Goal: Task Accomplishment & Management: Use online tool/utility

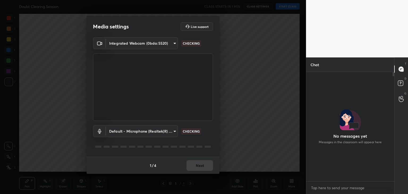
scroll to position [2, 2]
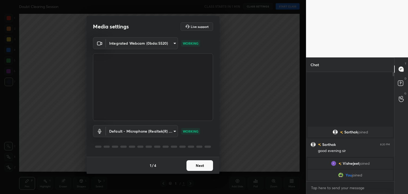
click at [208, 167] on button "Next" at bounding box center [199, 165] width 27 height 11
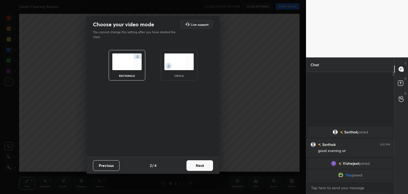
click at [182, 74] on div "circle" at bounding box center [178, 75] width 21 height 3
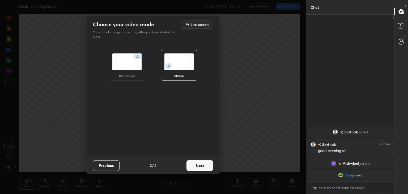
click at [199, 162] on button "Next" at bounding box center [199, 165] width 27 height 11
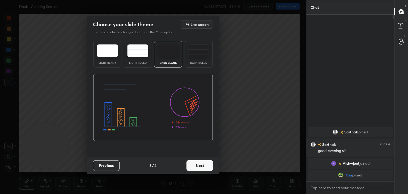
click at [194, 169] on button "Next" at bounding box center [199, 165] width 27 height 11
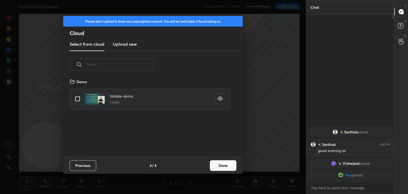
scroll to position [79, 170]
click at [75, 100] on input "grid" at bounding box center [77, 98] width 11 height 11
checkbox input "true"
click at [231, 166] on button "Done" at bounding box center [223, 165] width 27 height 11
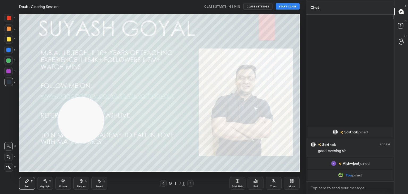
drag, startPoint x: 53, startPoint y: 146, endPoint x: 343, endPoint y: -23, distance: 335.0
click at [343, 0] on html "1 2 3 4 5 6 7 C X Z C X Z E E Erase all H H Doubt Clearing Session CLASS STARTS…" at bounding box center [204, 0] width 408 height 0
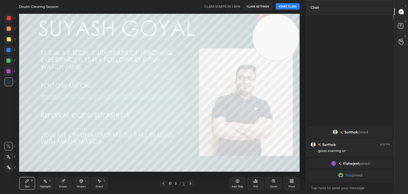
drag, startPoint x: 279, startPoint y: 42, endPoint x: 292, endPoint y: 32, distance: 16.2
click at [292, 32] on video at bounding box center [276, 37] width 46 height 46
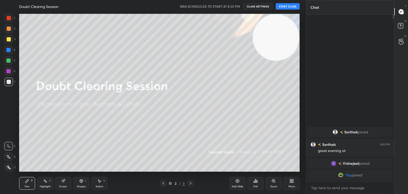
click at [284, 8] on button "START CLASS" at bounding box center [288, 6] width 24 height 6
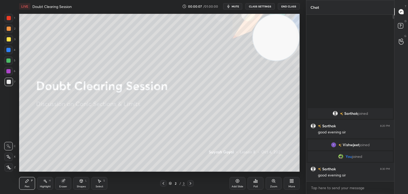
drag, startPoint x: 7, startPoint y: 163, endPoint x: 27, endPoint y: 173, distance: 21.9
click at [7, 164] on div "Z" at bounding box center [10, 166] width 11 height 11
click at [41, 183] on div "Highlight H" at bounding box center [45, 183] width 16 height 13
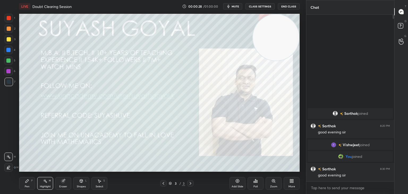
click at [8, 18] on div at bounding box center [9, 18] width 4 height 4
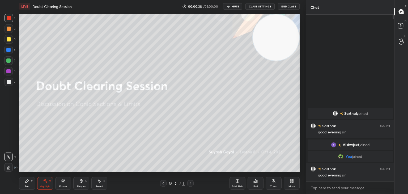
click at [30, 180] on div "Pen P" at bounding box center [27, 183] width 16 height 13
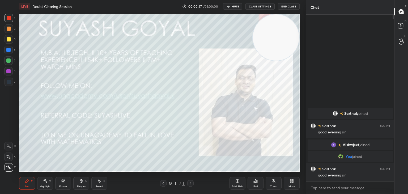
drag, startPoint x: 240, startPoint y: 181, endPoint x: 244, endPoint y: 170, distance: 11.1
click at [242, 177] on div "Add Slide" at bounding box center [237, 183] width 16 height 13
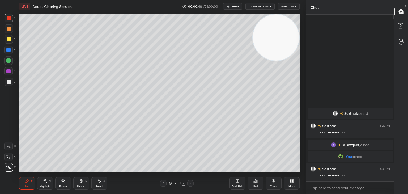
drag, startPoint x: 268, startPoint y: 54, endPoint x: 282, endPoint y: 40, distance: 19.7
click at [282, 40] on video at bounding box center [276, 37] width 46 height 46
click at [10, 38] on div at bounding box center [9, 39] width 4 height 4
drag, startPoint x: 278, startPoint y: 38, endPoint x: 303, endPoint y: 31, distance: 26.7
click at [290, 34] on video at bounding box center [276, 37] width 46 height 46
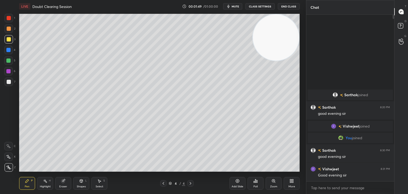
click at [269, 28] on video at bounding box center [276, 37] width 46 height 46
click at [295, 182] on div "More" at bounding box center [292, 183] width 16 height 13
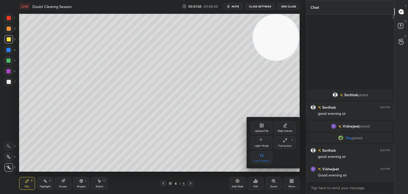
click at [261, 128] on div "Upload File" at bounding box center [261, 127] width 21 height 13
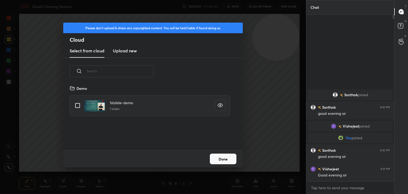
scroll to position [65, 170]
click at [120, 53] on h3 "Upload new" at bounding box center [125, 51] width 24 height 6
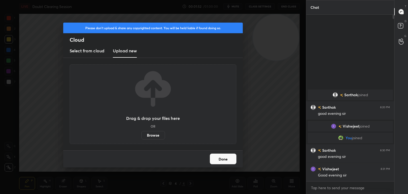
click at [150, 136] on label "Browse" at bounding box center [153, 135] width 24 height 8
click at [141, 136] on input "Browse" at bounding box center [141, 135] width 0 height 8
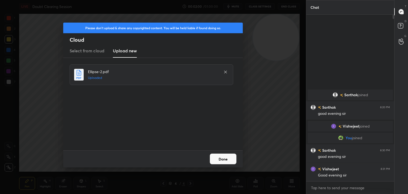
click at [213, 157] on button "Done" at bounding box center [223, 159] width 27 height 11
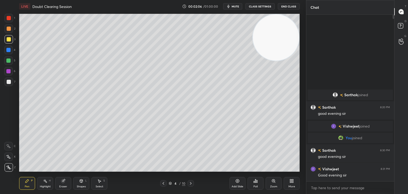
drag, startPoint x: 266, startPoint y: 45, endPoint x: 269, endPoint y: 39, distance: 7.2
click at [278, 33] on video at bounding box center [276, 37] width 46 height 46
click at [49, 182] on div "H" at bounding box center [50, 180] width 2 height 3
click at [7, 18] on div at bounding box center [9, 18] width 4 height 4
drag, startPoint x: 273, startPoint y: 36, endPoint x: 278, endPoint y: 33, distance: 6.3
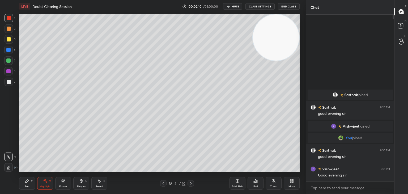
click at [280, 31] on video at bounding box center [276, 37] width 46 height 46
drag, startPoint x: 283, startPoint y: 35, endPoint x: 287, endPoint y: 31, distance: 6.4
click at [288, 30] on video at bounding box center [276, 37] width 46 height 46
drag, startPoint x: 10, startPoint y: 81, endPoint x: 13, endPoint y: 91, distance: 10.4
click at [10, 81] on div at bounding box center [9, 82] width 4 height 4
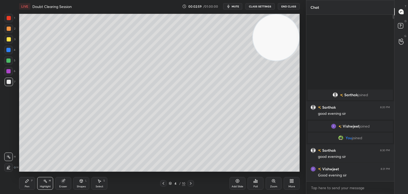
click at [30, 179] on div "Pen P" at bounding box center [27, 183] width 16 height 13
click at [283, 28] on video at bounding box center [276, 37] width 46 height 46
drag, startPoint x: 274, startPoint y: 42, endPoint x: 265, endPoint y: 44, distance: 9.0
click at [279, 37] on video at bounding box center [276, 37] width 46 height 46
drag, startPoint x: 276, startPoint y: 40, endPoint x: 282, endPoint y: 33, distance: 9.0
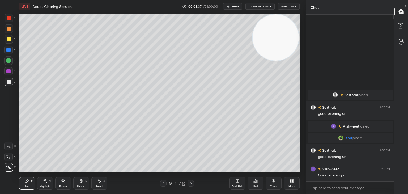
click at [282, 34] on video at bounding box center [276, 37] width 46 height 46
drag, startPoint x: 6, startPoint y: 80, endPoint x: 14, endPoint y: 78, distance: 8.2
click at [6, 80] on div at bounding box center [9, 82] width 8 height 8
drag, startPoint x: 273, startPoint y: 43, endPoint x: 280, endPoint y: 40, distance: 7.0
click at [276, 42] on video at bounding box center [276, 37] width 46 height 46
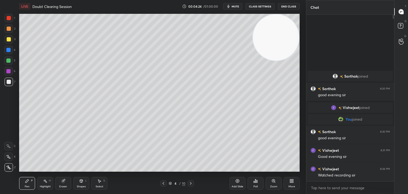
drag, startPoint x: 275, startPoint y: 45, endPoint x: 281, endPoint y: 40, distance: 8.1
click at [281, 40] on video at bounding box center [276, 37] width 46 height 46
click at [236, 186] on div "Add Slide" at bounding box center [238, 186] width 12 height 3
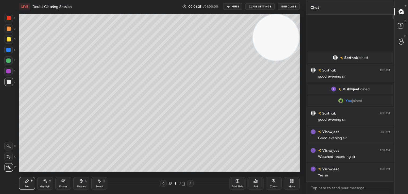
click at [0, 110] on div "1 2 3 4 5 6 7 C X Z C X Z E E Erase all H H" at bounding box center [8, 93] width 17 height 158
click at [43, 188] on div "Highlight H" at bounding box center [45, 183] width 16 height 13
click at [32, 178] on div "Pen P Highlight H Eraser Shapes L Select S 5 / 11 Add Slide Poll Zoom More" at bounding box center [159, 183] width 280 height 21
drag, startPoint x: 31, startPoint y: 181, endPoint x: 33, endPoint y: 174, distance: 6.7
click at [31, 181] on div "P" at bounding box center [32, 180] width 2 height 3
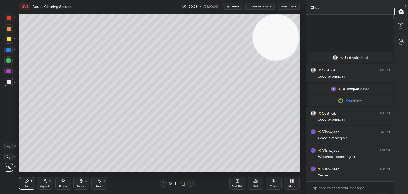
drag, startPoint x: 238, startPoint y: 5, endPoint x: 236, endPoint y: 10, distance: 4.8
click at [238, 5] on span "mute" at bounding box center [235, 7] width 7 height 4
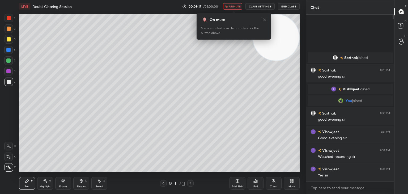
click at [233, 8] on button "unmute" at bounding box center [232, 6] width 19 height 6
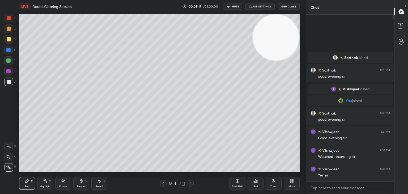
click at [274, 32] on video at bounding box center [276, 37] width 46 height 46
drag, startPoint x: 48, startPoint y: 181, endPoint x: 56, endPoint y: 175, distance: 9.6
click at [49, 181] on div "Highlight H" at bounding box center [45, 183] width 16 height 13
click at [23, 185] on div "Pen P" at bounding box center [27, 183] width 16 height 13
click at [239, 181] on icon at bounding box center [237, 180] width 3 height 3
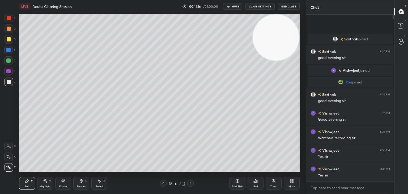
drag, startPoint x: 0, startPoint y: 117, endPoint x: 16, endPoint y: 117, distance: 15.9
click at [1, 117] on div "1 2 3 4 5 6 7 C X Z C X Z E E Erase all H H" at bounding box center [8, 93] width 17 height 158
click at [238, 188] on div "Add Slide" at bounding box center [238, 186] width 12 height 3
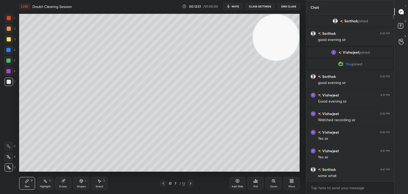
drag, startPoint x: 266, startPoint y: 36, endPoint x: 282, endPoint y: 28, distance: 17.7
click at [276, 30] on video at bounding box center [276, 37] width 46 height 46
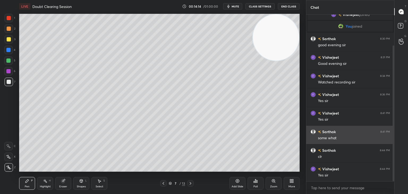
drag, startPoint x: 393, startPoint y: 116, endPoint x: 390, endPoint y: 126, distance: 10.4
click at [390, 126] on div "[PERSON_NAME] 8:20 PM good evening [PERSON_NAME] joined You joined [PERSON_NAME…" at bounding box center [350, 98] width 88 height 167
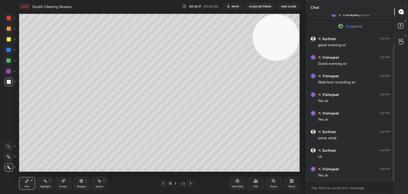
click at [3, 120] on div "1 2 3 4 5 6 7 C X Z C X Z E E Erase all H H" at bounding box center [8, 93] width 17 height 158
click at [236, 181] on icon at bounding box center [237, 181] width 4 height 4
click at [269, 34] on video at bounding box center [276, 37] width 46 height 46
drag, startPoint x: 1, startPoint y: 100, endPoint x: 4, endPoint y: 108, distance: 7.7
click at [2, 101] on div "1 2 3 4 5 6 7 C X Z C X Z E E Erase all H H" at bounding box center [8, 93] width 17 height 158
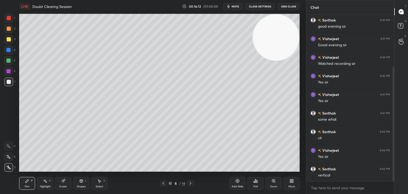
scroll to position [75, 0]
click at [0, 120] on div "1 2 3 4 5 6 7 C X Z C X Z E E Erase all H H" at bounding box center [8, 93] width 17 height 158
click at [233, 181] on div "Add Slide" at bounding box center [237, 183] width 16 height 13
drag, startPoint x: 279, startPoint y: 45, endPoint x: 283, endPoint y: 41, distance: 5.1
click at [283, 41] on video at bounding box center [276, 37] width 46 height 46
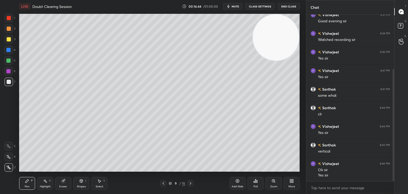
scroll to position [99, 0]
click at [2, 115] on div "1 2 3 4 5 6 7 C X Z C X Z E E Erase all H H" at bounding box center [8, 93] width 17 height 158
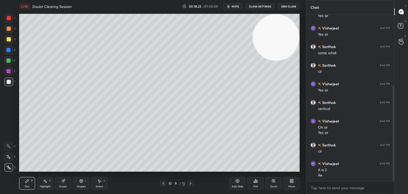
scroll to position [128, 0]
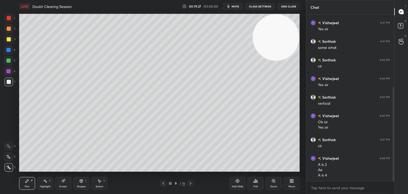
drag, startPoint x: 3, startPoint y: 123, endPoint x: 16, endPoint y: 117, distance: 14.3
click at [4, 122] on div "1 2 3 4 5 6 7 C X Z C X Z E E Erase all H H" at bounding box center [8, 93] width 17 height 158
click at [271, 34] on video at bounding box center [276, 37] width 46 height 46
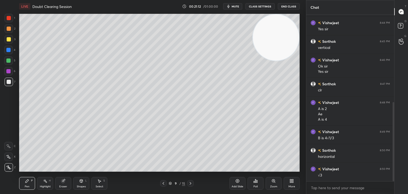
scroll to position [202, 0]
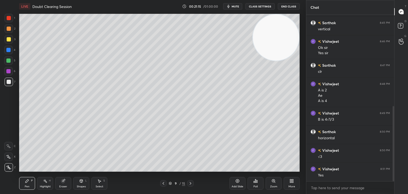
drag, startPoint x: 0, startPoint y: 100, endPoint x: 11, endPoint y: 99, distance: 10.8
click at [1, 99] on div "1 2 3 4 5 6 7 C X Z C X Z E E Erase all H H" at bounding box center [8, 93] width 17 height 158
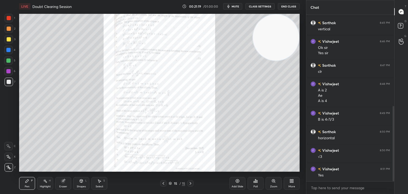
click at [237, 184] on div "Add Slide" at bounding box center [237, 183] width 16 height 13
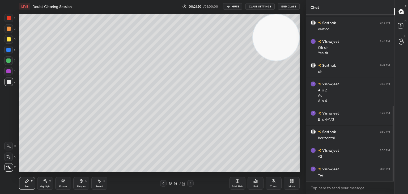
click at [294, 185] on div "More" at bounding box center [291, 186] width 7 height 3
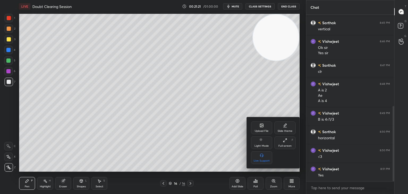
click at [264, 130] on div "Upload File" at bounding box center [262, 131] width 14 height 3
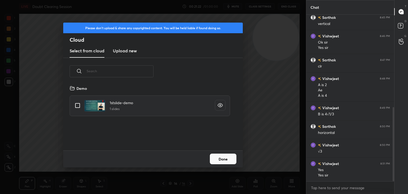
scroll to position [65, 170]
click at [117, 49] on h3 "Upload new" at bounding box center [125, 51] width 24 height 6
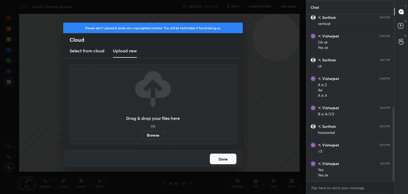
click at [157, 135] on label "Browse" at bounding box center [153, 135] width 24 height 8
click at [141, 135] on input "Browse" at bounding box center [141, 135] width 0 height 8
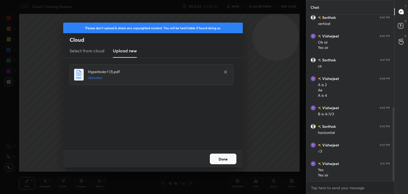
click at [223, 157] on button "Done" at bounding box center [223, 159] width 27 height 11
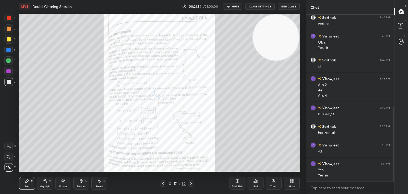
drag, startPoint x: 288, startPoint y: 40, endPoint x: 283, endPoint y: 41, distance: 5.5
click at [292, 38] on video at bounding box center [276, 37] width 46 height 46
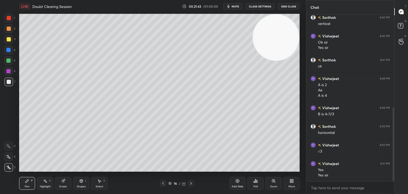
drag, startPoint x: 267, startPoint y: 42, endPoint x: 278, endPoint y: 37, distance: 12.2
click at [278, 38] on video at bounding box center [276, 37] width 46 height 46
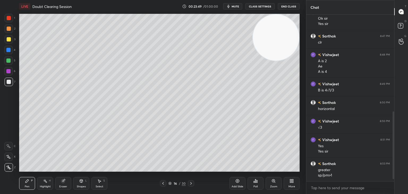
scroll to position [250, 0]
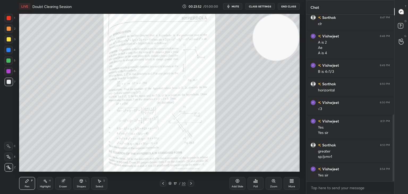
click at [272, 182] on icon at bounding box center [273, 181] width 4 height 4
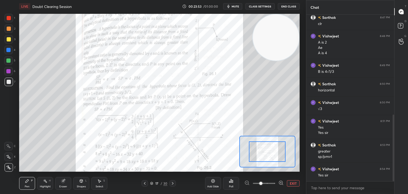
click at [273, 182] on span at bounding box center [264, 183] width 22 height 8
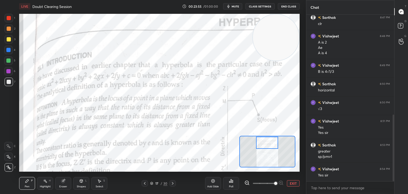
drag, startPoint x: 271, startPoint y: 150, endPoint x: 271, endPoint y: 141, distance: 8.5
click at [271, 141] on div at bounding box center [267, 143] width 22 height 12
click at [40, 183] on div "Highlight H" at bounding box center [45, 183] width 16 height 13
click at [6, 20] on div at bounding box center [9, 18] width 8 height 8
drag, startPoint x: 30, startPoint y: 182, endPoint x: 36, endPoint y: 174, distance: 9.8
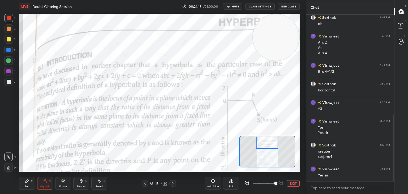
click at [30, 182] on div "Pen P" at bounding box center [27, 183] width 16 height 13
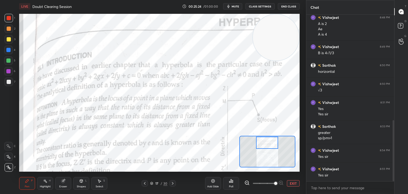
scroll to position [287, 0]
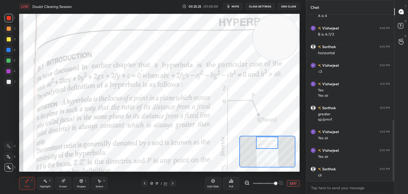
click at [216, 186] on div "Add Slide" at bounding box center [213, 186] width 12 height 3
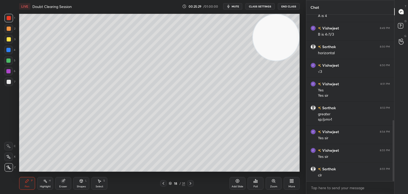
drag, startPoint x: 0, startPoint y: 113, endPoint x: 2, endPoint y: 108, distance: 5.6
click at [1, 113] on div "1 2 3 4 5 6 7 C X Z C X Z E E Erase all H H" at bounding box center [8, 93] width 17 height 158
click at [6, 82] on div at bounding box center [9, 82] width 8 height 8
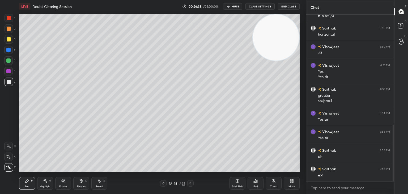
scroll to position [325, 0]
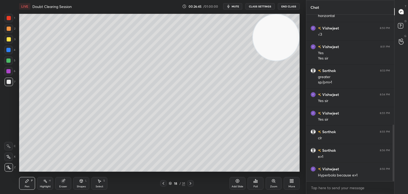
click at [236, 7] on span "mute" at bounding box center [235, 7] width 7 height 4
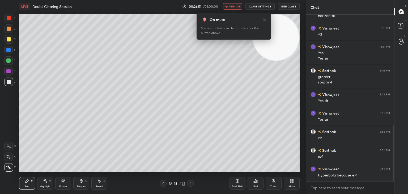
click at [237, 8] on span "unmute" at bounding box center [234, 7] width 11 height 4
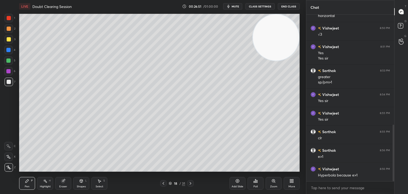
click at [265, 31] on video at bounding box center [276, 37] width 46 height 46
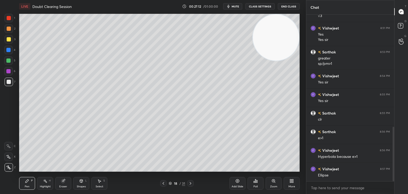
click at [79, 183] on div "Shapes L" at bounding box center [81, 183] width 16 height 13
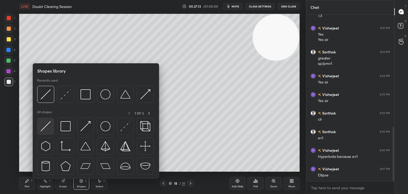
click at [43, 128] on img at bounding box center [46, 126] width 10 height 10
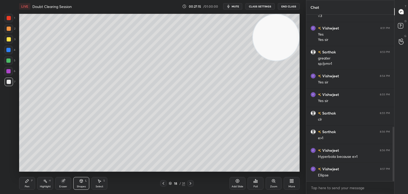
click at [29, 182] on icon at bounding box center [27, 181] width 4 height 4
click at [7, 37] on div at bounding box center [9, 39] width 4 height 4
click at [82, 181] on icon at bounding box center [81, 181] width 4 height 4
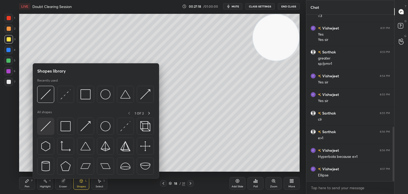
click at [48, 131] on img at bounding box center [46, 126] width 10 height 10
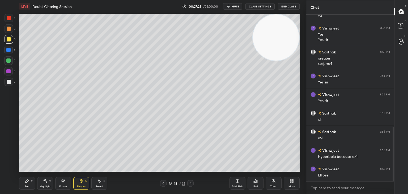
drag, startPoint x: 25, startPoint y: 185, endPoint x: 27, endPoint y: 182, distance: 3.0
click at [25, 184] on div "Pen P" at bounding box center [27, 183] width 16 height 13
click at [274, 183] on icon at bounding box center [273, 181] width 4 height 4
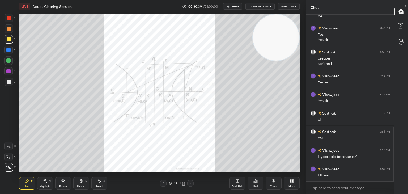
scroll to position [362, 0]
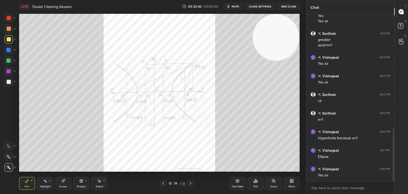
click at [274, 184] on div "Zoom" at bounding box center [274, 183] width 16 height 13
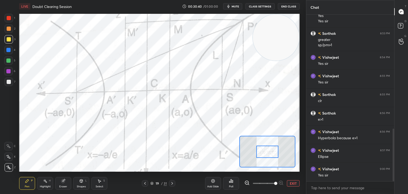
click at [274, 184] on span at bounding box center [264, 183] width 22 height 8
click at [246, 184] on icon at bounding box center [246, 182] width 3 height 3
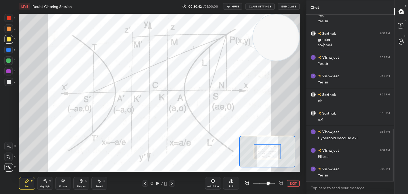
click at [246, 181] on icon at bounding box center [246, 182] width 5 height 5
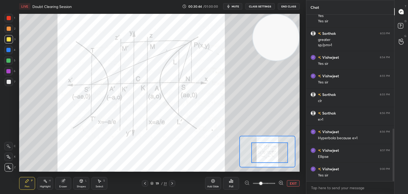
click at [266, 155] on div at bounding box center [269, 152] width 37 height 20
click at [42, 181] on div "Highlight H" at bounding box center [45, 183] width 16 height 13
click at [10, 20] on div at bounding box center [9, 18] width 8 height 8
click at [76, 182] on div "Shapes L" at bounding box center [81, 183] width 16 height 13
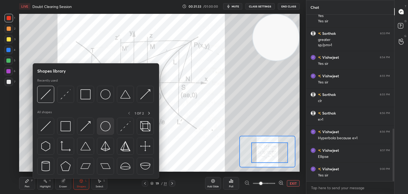
click at [99, 125] on div at bounding box center [105, 126] width 17 height 17
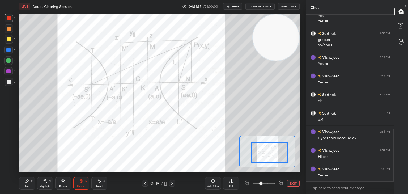
drag, startPoint x: 41, startPoint y: 184, endPoint x: 44, endPoint y: 173, distance: 11.2
click at [41, 182] on div "Highlight H" at bounding box center [45, 183] width 16 height 13
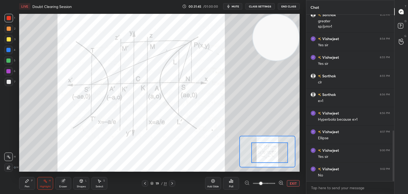
drag, startPoint x: 23, startPoint y: 180, endPoint x: 29, endPoint y: 173, distance: 8.9
click at [24, 180] on div "Pen P" at bounding box center [27, 183] width 16 height 13
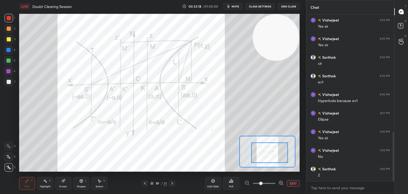
click at [8, 89] on div "1 2 3 4 5 6 7 C X Z C X Z E E Erase all H H LIVE Doubt Clearing Session 00:33:1…" at bounding box center [151, 97] width 302 height 194
click at [7, 38] on div at bounding box center [9, 39] width 4 height 4
click at [8, 19] on div at bounding box center [9, 18] width 4 height 4
click at [54, 183] on div "Pen P Highlight H Eraser Shapes L Select S" at bounding box center [65, 183] width 93 height 13
click at [50, 182] on div "Highlight H" at bounding box center [45, 183] width 16 height 13
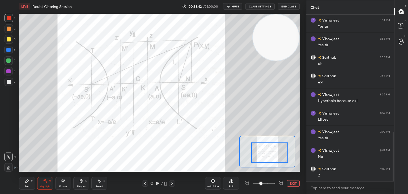
click at [10, 169] on div at bounding box center [8, 167] width 8 height 8
click at [41, 185] on div "Highlight" at bounding box center [45, 186] width 11 height 3
click at [11, 157] on div at bounding box center [8, 156] width 8 height 8
click at [31, 180] on div "Pen P" at bounding box center [27, 183] width 16 height 13
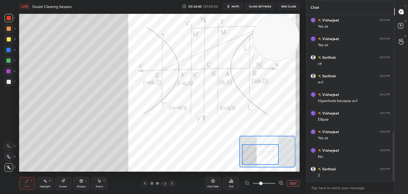
drag, startPoint x: 252, startPoint y: 157, endPoint x: 239, endPoint y: 157, distance: 12.8
click at [242, 159] on div at bounding box center [260, 154] width 37 height 20
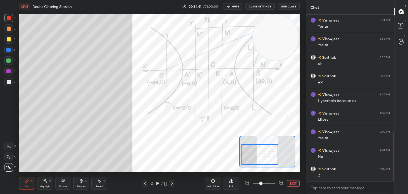
click at [9, 40] on div at bounding box center [9, 39] width 4 height 4
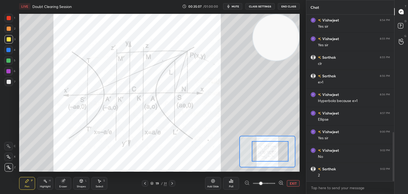
drag, startPoint x: 261, startPoint y: 156, endPoint x: 264, endPoint y: 153, distance: 4.9
click at [271, 154] on div at bounding box center [270, 151] width 37 height 20
click at [50, 186] on div "Highlight" at bounding box center [45, 186] width 11 height 3
drag, startPoint x: 9, startPoint y: 16, endPoint x: 17, endPoint y: 27, distance: 13.4
click at [9, 17] on div at bounding box center [9, 18] width 4 height 4
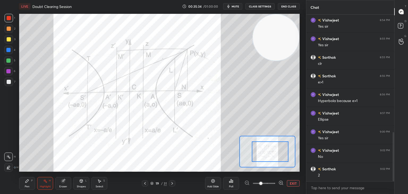
click at [1, 107] on div "1 2 3 4 5 6 7 C X Z C X Z E E Erase all H H" at bounding box center [8, 93] width 17 height 158
click at [25, 184] on div "Pen P" at bounding box center [27, 183] width 16 height 13
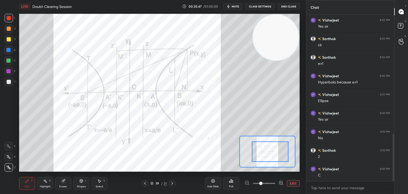
click at [282, 6] on button "End Class" at bounding box center [289, 6] width 22 height 6
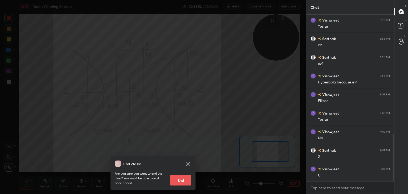
click at [187, 163] on icon at bounding box center [188, 163] width 6 height 6
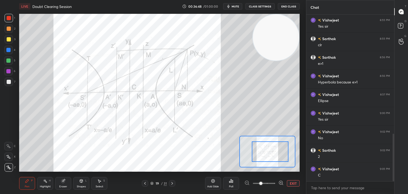
click at [49, 181] on div "H" at bounding box center [50, 180] width 2 height 3
drag, startPoint x: 28, startPoint y: 181, endPoint x: 33, endPoint y: 172, distance: 9.8
click at [28, 180] on icon at bounding box center [26, 180] width 3 height 3
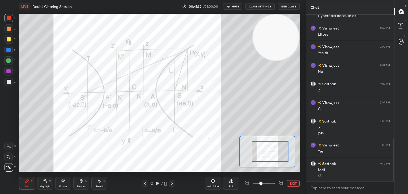
scroll to position [502, 0]
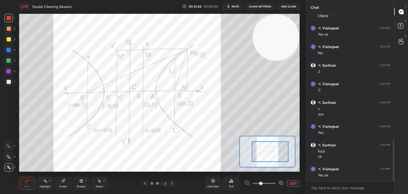
click at [43, 184] on div "Highlight H" at bounding box center [45, 183] width 16 height 13
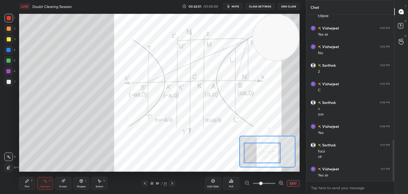
drag, startPoint x: 268, startPoint y: 155, endPoint x: 261, endPoint y: 155, distance: 7.4
click at [261, 155] on div at bounding box center [262, 153] width 37 height 20
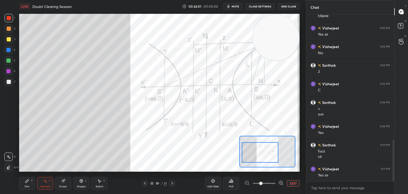
click at [30, 181] on div "Pen P" at bounding box center [27, 183] width 16 height 13
click at [6, 38] on div at bounding box center [9, 39] width 8 height 8
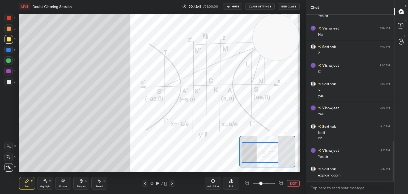
click at [69, 182] on div "Eraser" at bounding box center [63, 183] width 16 height 13
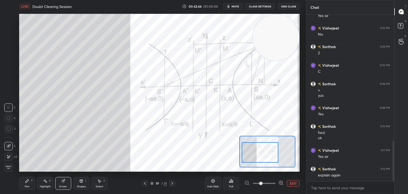
drag, startPoint x: 8, startPoint y: 155, endPoint x: 16, endPoint y: 153, distance: 8.0
click at [8, 155] on icon at bounding box center [8, 157] width 4 height 5
drag, startPoint x: 52, startPoint y: 178, endPoint x: 91, endPoint y: 173, distance: 39.6
click at [52, 179] on div "Highlight H" at bounding box center [45, 183] width 16 height 13
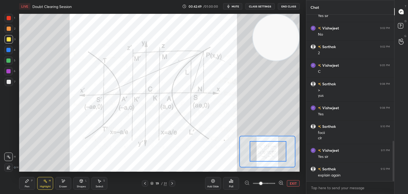
drag, startPoint x: 270, startPoint y: 154, endPoint x: 274, endPoint y: 155, distance: 4.5
click at [274, 154] on div at bounding box center [268, 151] width 37 height 20
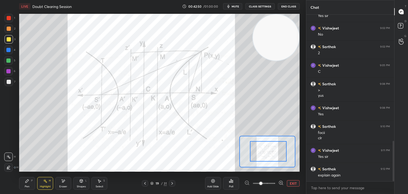
click at [42, 182] on div "Highlight H" at bounding box center [45, 183] width 16 height 13
click at [9, 19] on div at bounding box center [9, 18] width 4 height 4
click at [230, 168] on div "LIVE Doubt Clearing Session 00:43:28 / 01:00:00 mute CLASS SETTINGS End Class S…" at bounding box center [159, 97] width 285 height 194
click at [0, 129] on div "1 2 3 4 5 6 7 C X Z E E Erase all H H" at bounding box center [8, 93] width 17 height 158
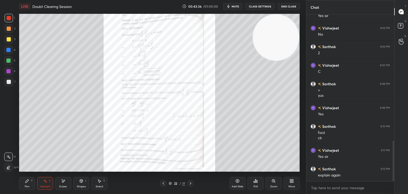
scroll to position [540, 0]
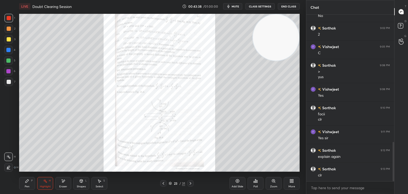
click at [270, 184] on div "Zoom" at bounding box center [274, 183] width 16 height 13
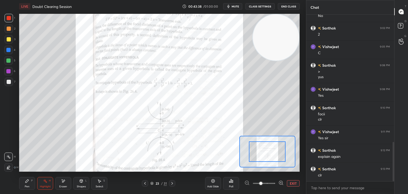
click at [271, 184] on span at bounding box center [264, 183] width 22 height 8
click at [262, 184] on span at bounding box center [260, 183] width 3 height 3
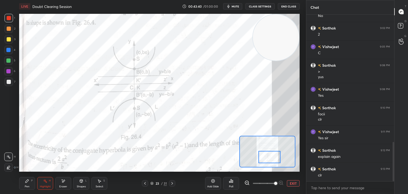
drag, startPoint x: 269, startPoint y: 151, endPoint x: 271, endPoint y: 156, distance: 5.7
click at [271, 156] on div at bounding box center [269, 157] width 22 height 12
click at [45, 185] on div "Highlight" at bounding box center [45, 186] width 11 height 3
click at [11, 186] on div "1 2 3 4 5 6 7 C X Z E E Erase all H H LIVE Doubt Clearing Session 00:43:52 / 01…" at bounding box center [151, 97] width 302 height 194
drag, startPoint x: 19, startPoint y: 183, endPoint x: 36, endPoint y: 180, distance: 16.8
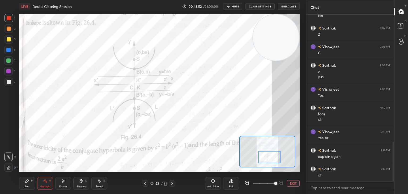
click at [20, 183] on div "Pen P" at bounding box center [27, 183] width 16 height 13
click at [45, 183] on div "Highlight H" at bounding box center [45, 183] width 16 height 13
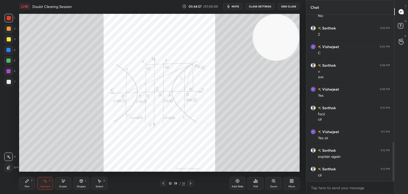
drag, startPoint x: 8, startPoint y: 41, endPoint x: 11, endPoint y: 42, distance: 2.7
click at [8, 40] on div at bounding box center [9, 39] width 8 height 8
drag, startPoint x: 29, startPoint y: 180, endPoint x: 29, endPoint y: 176, distance: 4.0
click at [29, 179] on div "Pen P" at bounding box center [27, 183] width 16 height 13
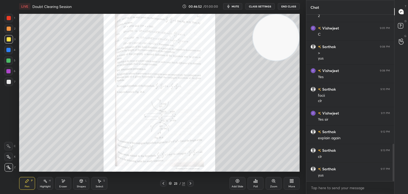
scroll to position [577, 0]
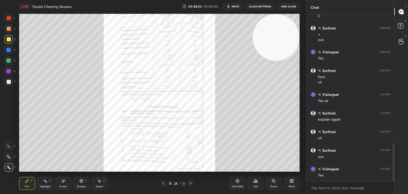
click at [270, 184] on div "Zoom" at bounding box center [274, 183] width 16 height 13
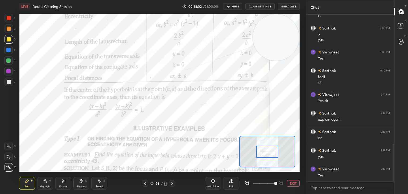
click at [273, 184] on span at bounding box center [264, 183] width 22 height 8
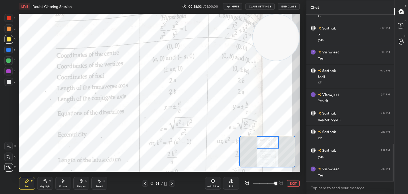
drag, startPoint x: 273, startPoint y: 155, endPoint x: 274, endPoint y: 145, distance: 9.4
click at [275, 142] on div at bounding box center [268, 142] width 22 height 12
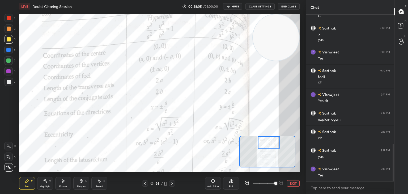
drag, startPoint x: 237, startPoint y: 6, endPoint x: 233, endPoint y: 9, distance: 5.6
click at [238, 6] on span "mute" at bounding box center [235, 7] width 7 height 4
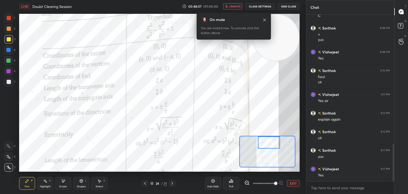
click at [234, 6] on span "unmute" at bounding box center [234, 7] width 11 height 4
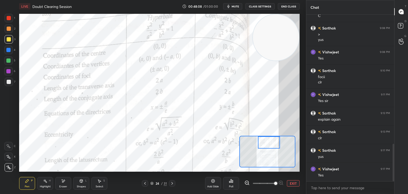
click at [245, 185] on icon at bounding box center [246, 182] width 5 height 5
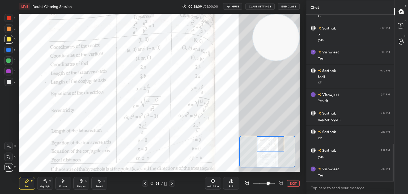
click at [272, 140] on div at bounding box center [271, 143] width 28 height 15
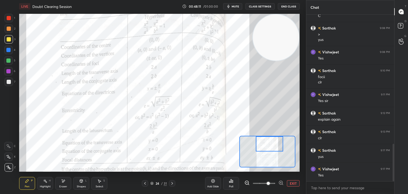
click at [52, 182] on div "Highlight H" at bounding box center [45, 183] width 16 height 13
click at [8, 17] on div at bounding box center [9, 18] width 4 height 4
click at [163, 12] on div "LIVE Doubt Clearing Session 00:48:18 / 01:00:00 mute CLASS SETTINGS End Class S…" at bounding box center [159, 97] width 285 height 194
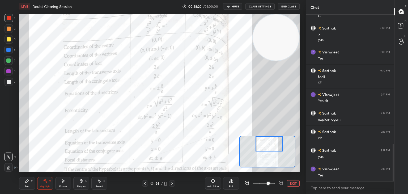
click at [262, 133] on div "Setting up your live class Poll for secs No correct answer Start poll" at bounding box center [159, 93] width 280 height 158
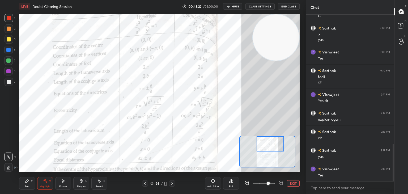
drag, startPoint x: 269, startPoint y: 148, endPoint x: 272, endPoint y: 148, distance: 3.2
click at [272, 147] on div at bounding box center [271, 143] width 28 height 15
drag, startPoint x: 28, startPoint y: 182, endPoint x: 35, endPoint y: 174, distance: 10.9
click at [27, 183] on icon at bounding box center [27, 181] width 4 height 4
drag, startPoint x: 44, startPoint y: 186, endPoint x: 50, endPoint y: 172, distance: 15.7
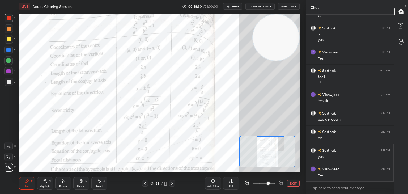
click at [43, 186] on div "Highlight" at bounding box center [45, 186] width 11 height 3
click at [33, 183] on div "Pen P" at bounding box center [27, 183] width 16 height 13
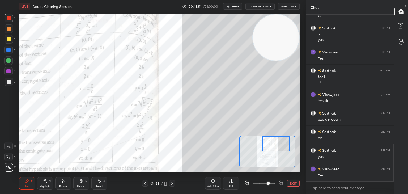
drag, startPoint x: 263, startPoint y: 144, endPoint x: 268, endPoint y: 143, distance: 5.3
click at [268, 143] on div at bounding box center [276, 143] width 28 height 15
drag, startPoint x: 57, startPoint y: 183, endPoint x: 62, endPoint y: 175, distance: 8.9
click at [57, 182] on div "Eraser" at bounding box center [63, 183] width 16 height 13
click at [42, 184] on div "Highlight H" at bounding box center [45, 183] width 16 height 13
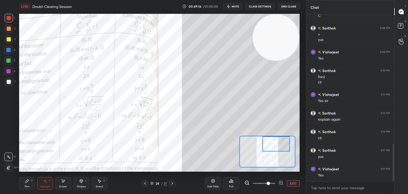
click at [28, 179] on icon at bounding box center [27, 181] width 4 height 4
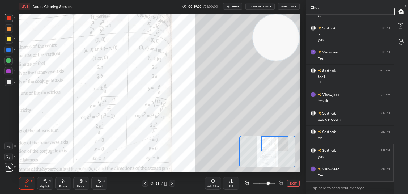
drag, startPoint x: 271, startPoint y: 147, endPoint x: 268, endPoint y: 148, distance: 3.2
click at [269, 145] on div at bounding box center [275, 143] width 28 height 15
drag, startPoint x: 43, startPoint y: 183, endPoint x: 45, endPoint y: 177, distance: 6.4
click at [42, 183] on div "Highlight H" at bounding box center [45, 183] width 16 height 13
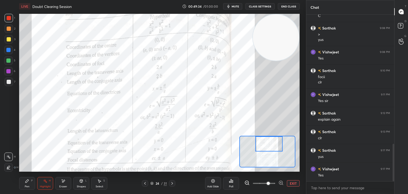
drag, startPoint x: 271, startPoint y: 141, endPoint x: 265, endPoint y: 140, distance: 6.4
click at [265, 140] on div at bounding box center [269, 143] width 28 height 15
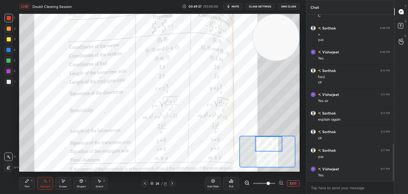
drag, startPoint x: 266, startPoint y: 144, endPoint x: 267, endPoint y: 142, distance: 2.7
click at [267, 142] on div at bounding box center [269, 143] width 28 height 15
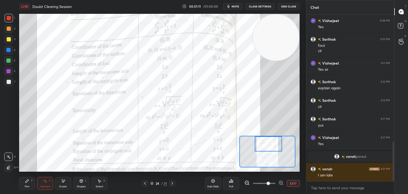
scroll to position [534, 0]
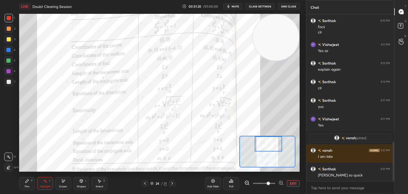
drag, startPoint x: 28, startPoint y: 185, endPoint x: 57, endPoint y: 174, distance: 31.3
click at [27, 185] on div "Pen" at bounding box center [27, 186] width 5 height 3
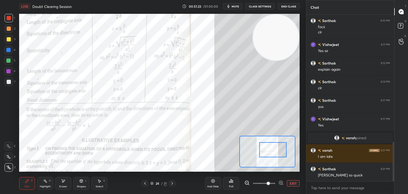
drag, startPoint x: 266, startPoint y: 142, endPoint x: 270, endPoint y: 147, distance: 7.4
click at [270, 147] on div at bounding box center [273, 149] width 28 height 15
click at [7, 41] on div at bounding box center [9, 39] width 8 height 8
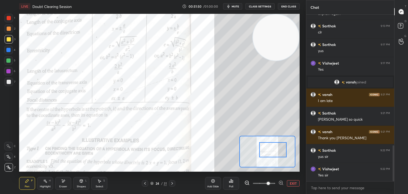
scroll to position [608, 0]
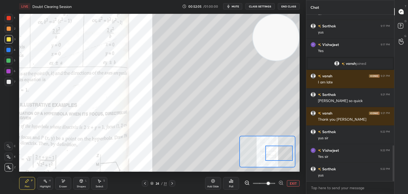
drag, startPoint x: 269, startPoint y: 152, endPoint x: 275, endPoint y: 155, distance: 6.8
click at [275, 155] on div at bounding box center [279, 153] width 28 height 15
click at [9, 19] on div at bounding box center [9, 18] width 4 height 4
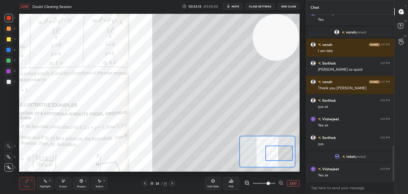
scroll to position [616, 0]
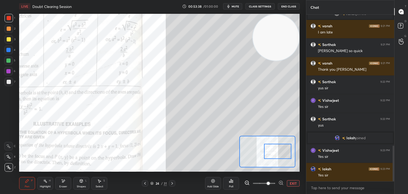
drag, startPoint x: 275, startPoint y: 152, endPoint x: 268, endPoint y: 147, distance: 8.8
click at [273, 150] on div at bounding box center [278, 151] width 28 height 15
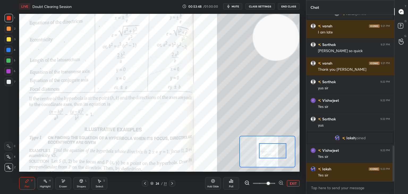
drag, startPoint x: 270, startPoint y: 150, endPoint x: 265, endPoint y: 149, distance: 5.9
click at [265, 150] on div at bounding box center [273, 150] width 28 height 15
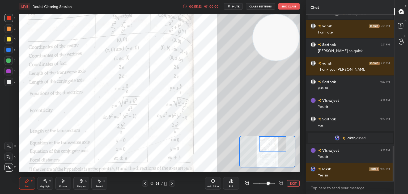
click at [265, 133] on div "Setting up your live class Poll for secs No correct answer Start poll" at bounding box center [159, 93] width 280 height 158
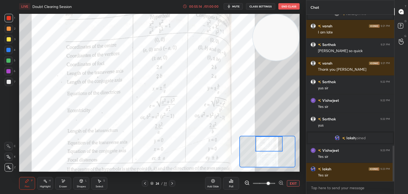
click at [265, 133] on div "Setting up your live class Poll for secs No correct answer Start poll" at bounding box center [159, 93] width 280 height 158
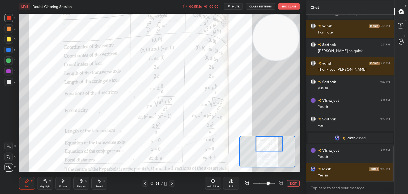
click at [294, 184] on button "EXIT" at bounding box center [293, 183] width 13 height 6
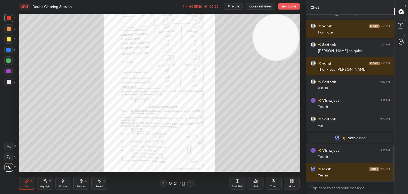
click at [270, 181] on div "Zoom" at bounding box center [274, 183] width 16 height 13
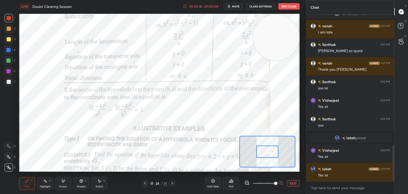
click at [272, 183] on span at bounding box center [264, 183] width 22 height 8
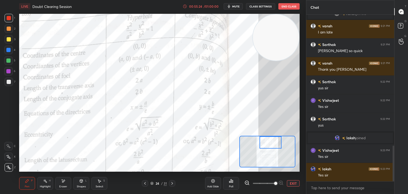
drag, startPoint x: 272, startPoint y: 151, endPoint x: 275, endPoint y: 140, distance: 10.8
click at [275, 140] on div at bounding box center [270, 142] width 22 height 12
click at [49, 185] on div "Highlight" at bounding box center [45, 186] width 11 height 3
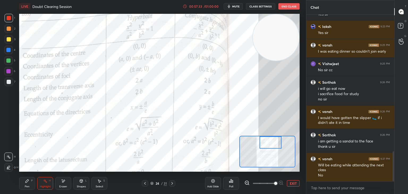
scroll to position [777, 0]
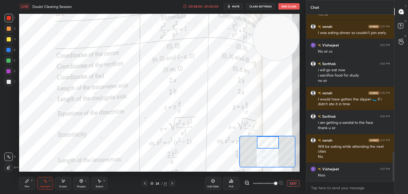
drag, startPoint x: 267, startPoint y: 143, endPoint x: 263, endPoint y: 137, distance: 6.9
click at [264, 138] on div at bounding box center [268, 142] width 22 height 12
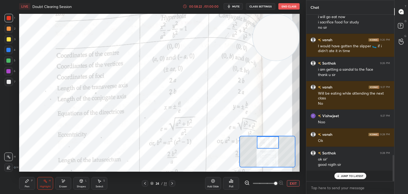
scroll to position [165, 86]
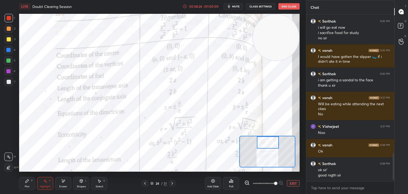
click at [294, 8] on button "End Class" at bounding box center [288, 6] width 21 height 6
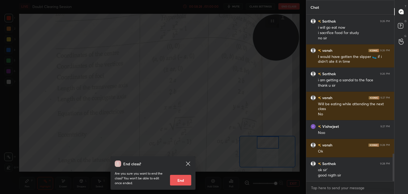
scroll to position [838, 0]
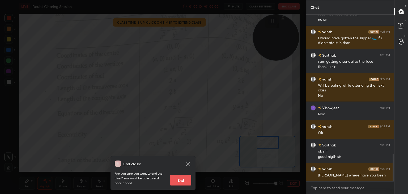
click at [181, 180] on button "End" at bounding box center [180, 180] width 21 height 11
type textarea "x"
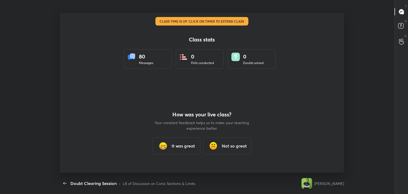
scroll to position [0, 0]
click at [191, 147] on h3 "It was great" at bounding box center [183, 146] width 23 height 6
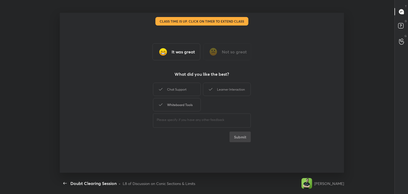
click at [191, 107] on div "Whiteboard Tools" at bounding box center [177, 104] width 48 height 13
click at [223, 87] on div "Learner Interaction" at bounding box center [227, 89] width 48 height 13
click at [239, 137] on button "Submit" at bounding box center [239, 136] width 21 height 11
